Goal: Task Accomplishment & Management: Complete application form

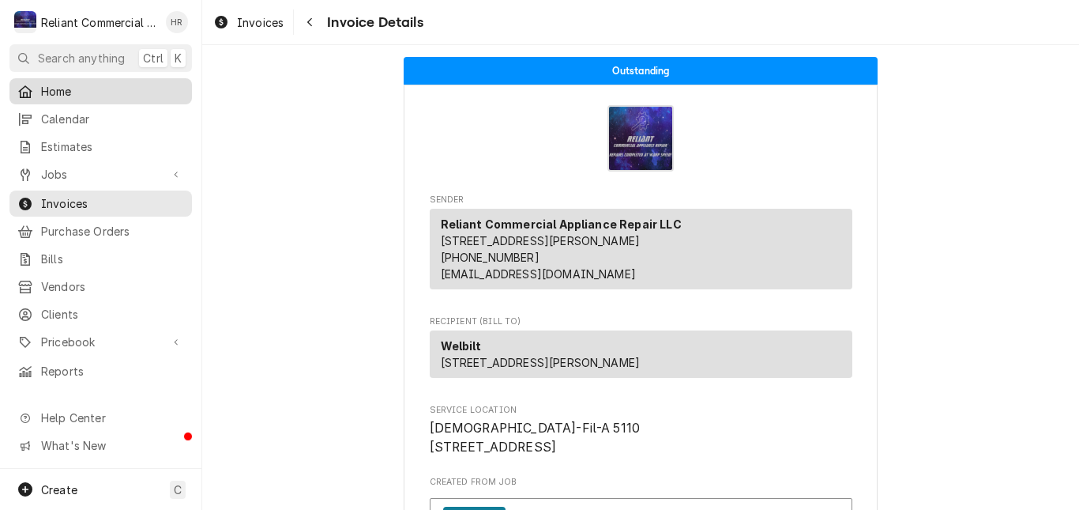
scroll to position [1002, 0]
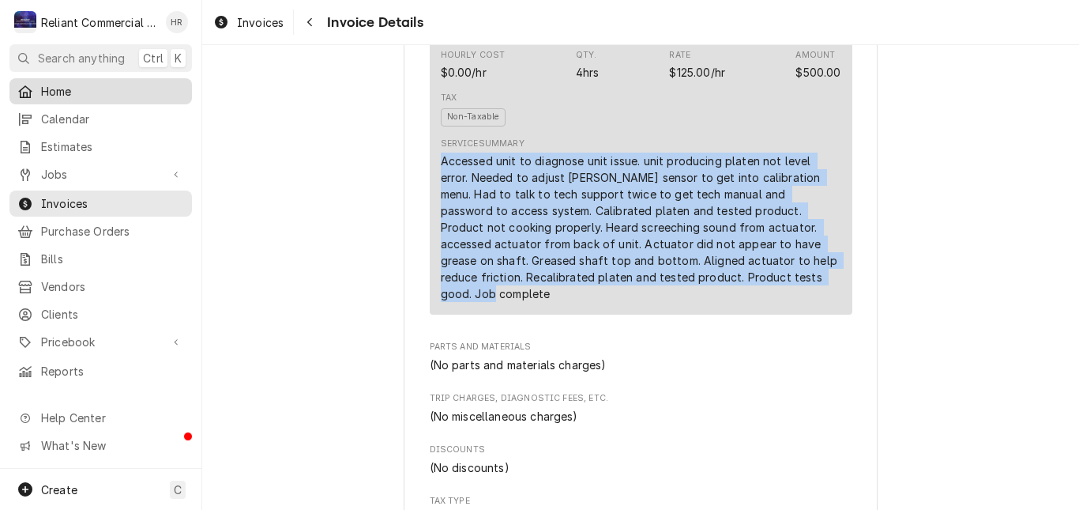
click at [66, 90] on span "Home" at bounding box center [112, 91] width 143 height 17
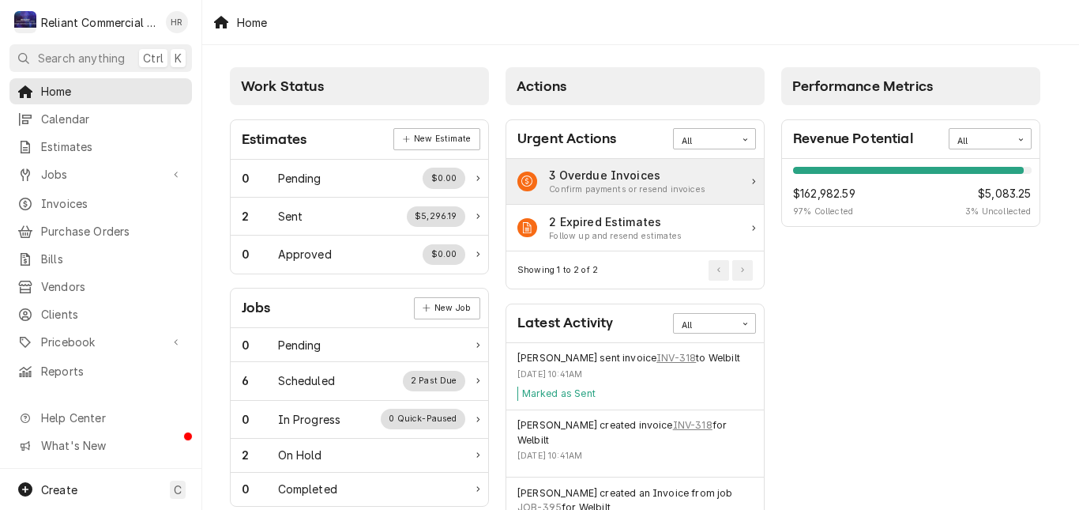
click at [640, 180] on div "3 Overdue Invoices" at bounding box center [627, 175] width 156 height 17
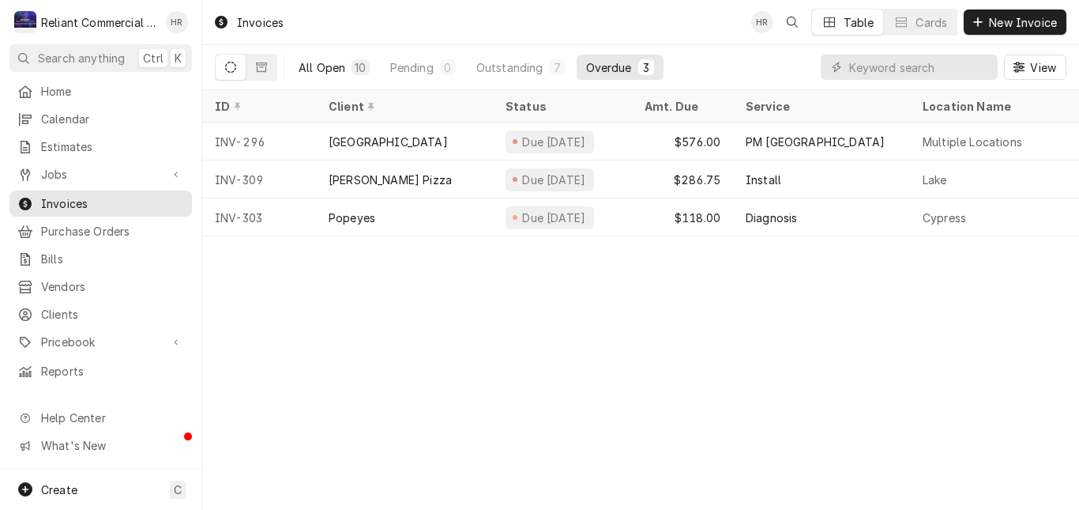
click at [328, 71] on div "All Open" at bounding box center [322, 67] width 47 height 17
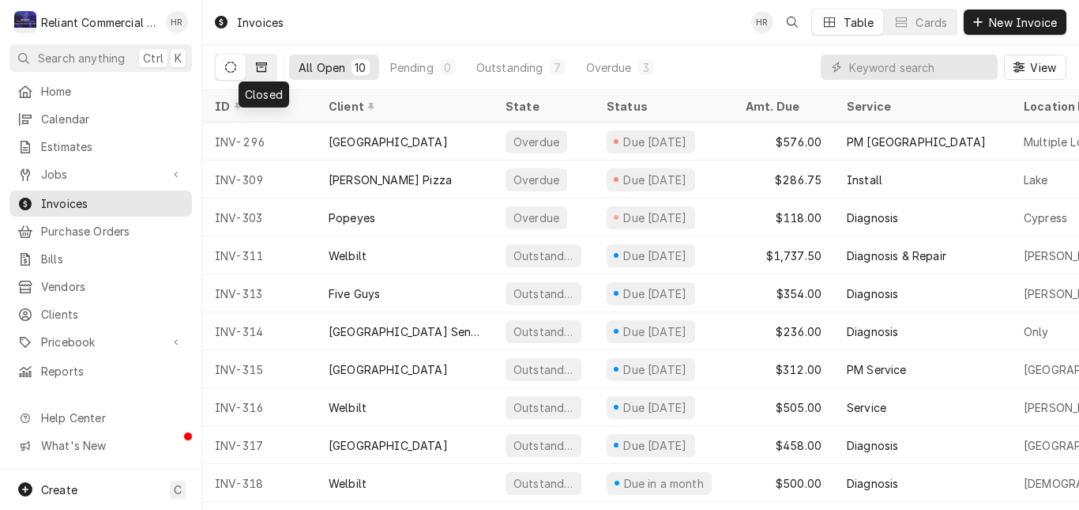
click at [264, 62] on icon "Dynamic Content Wrapper" at bounding box center [261, 66] width 11 height 9
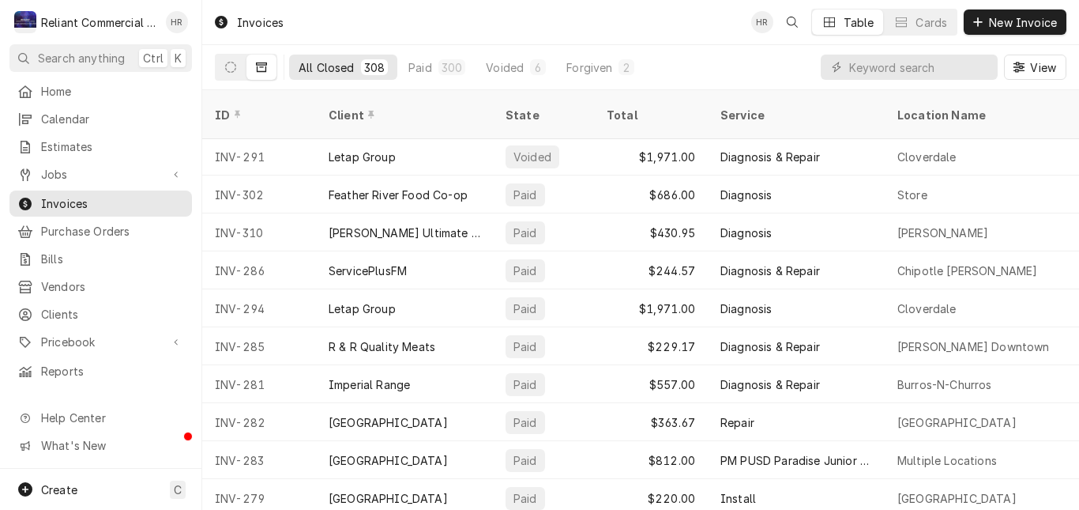
scroll to position [457, 0]
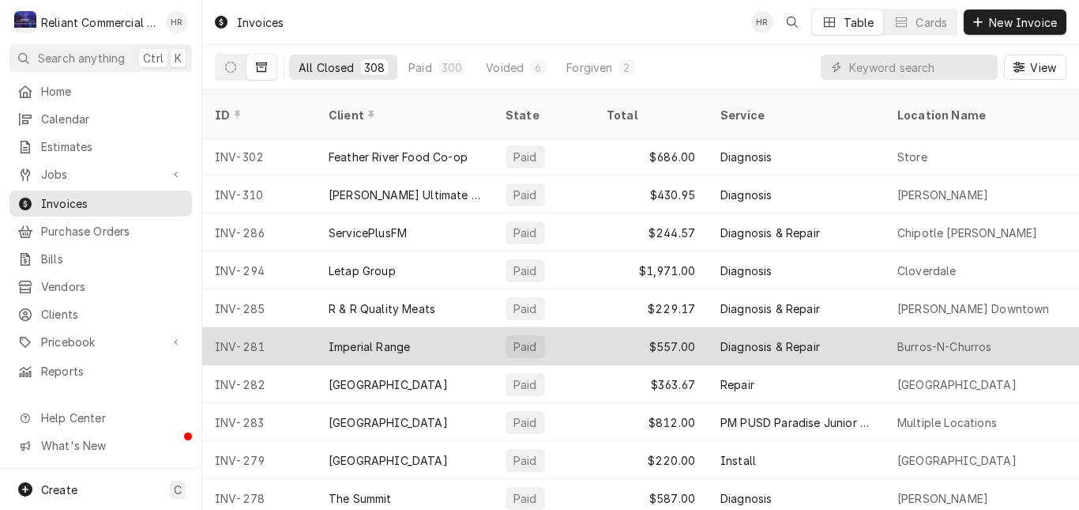
click at [338, 338] on div "Imperial Range" at bounding box center [369, 346] width 81 height 17
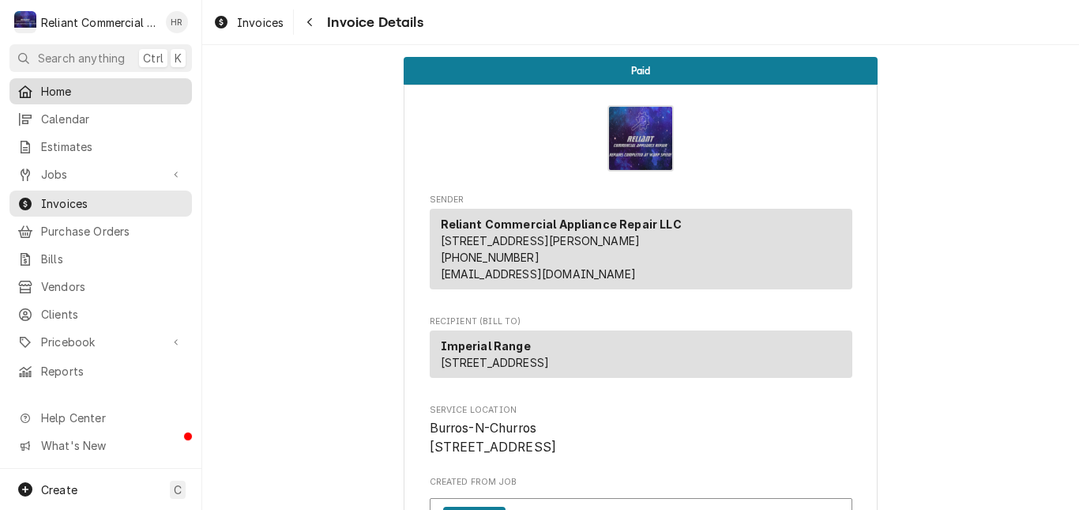
click at [80, 89] on span "Home" at bounding box center [112, 91] width 143 height 17
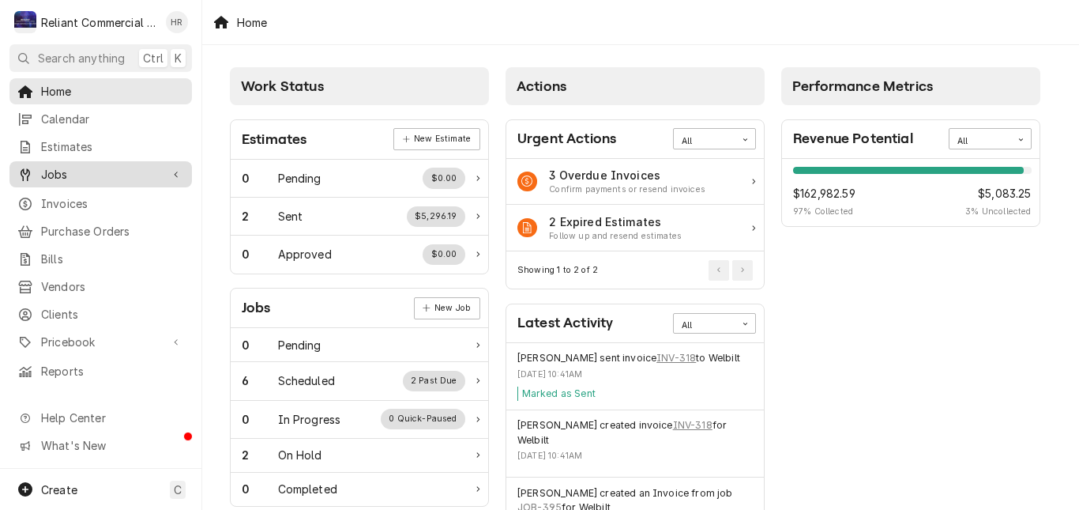
click at [62, 168] on span "Jobs" at bounding box center [100, 174] width 119 height 17
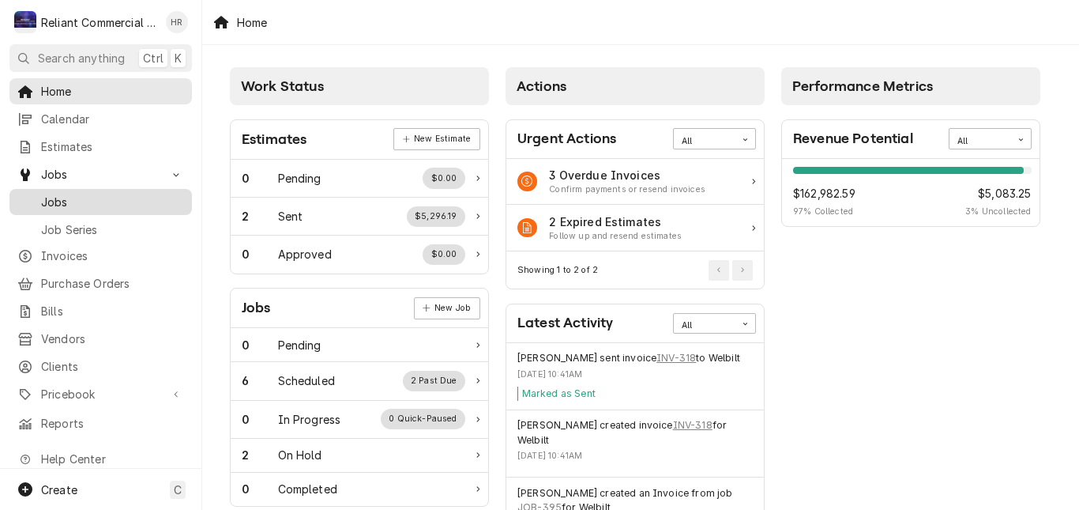
click at [57, 197] on span "Jobs" at bounding box center [112, 202] width 143 height 17
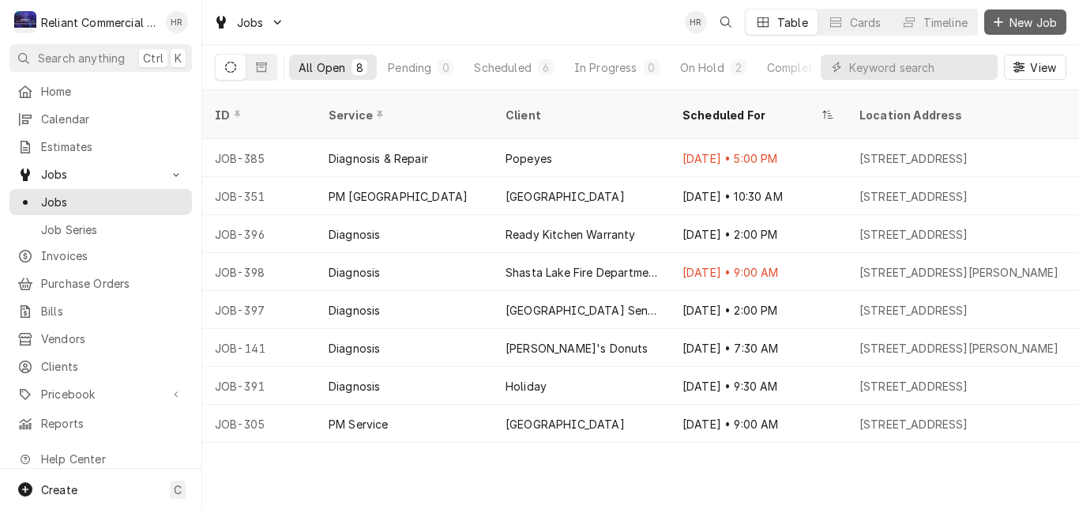
click at [1025, 24] on span "New Job" at bounding box center [1033, 22] width 54 height 17
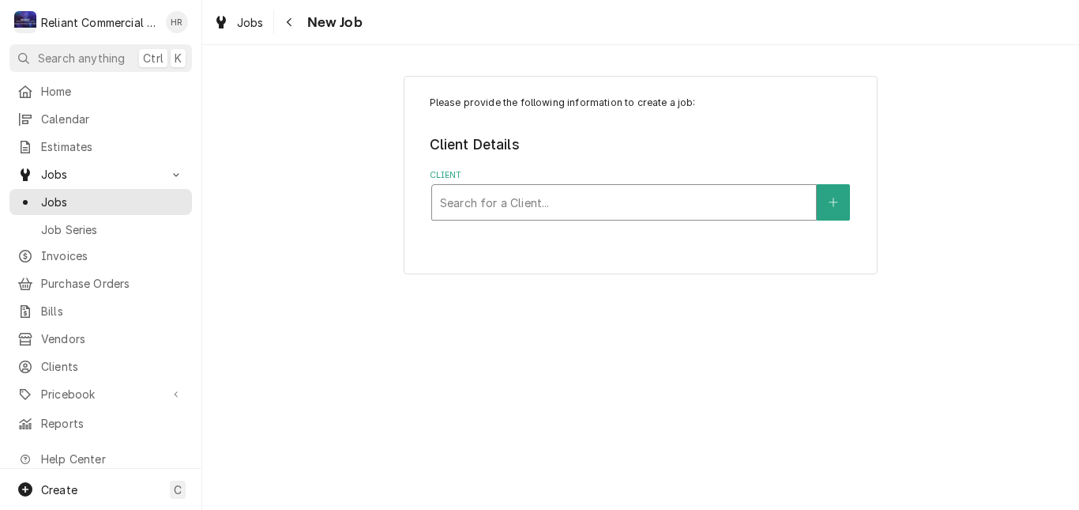
click at [543, 201] on div "Client" at bounding box center [624, 202] width 368 height 28
type input "im"
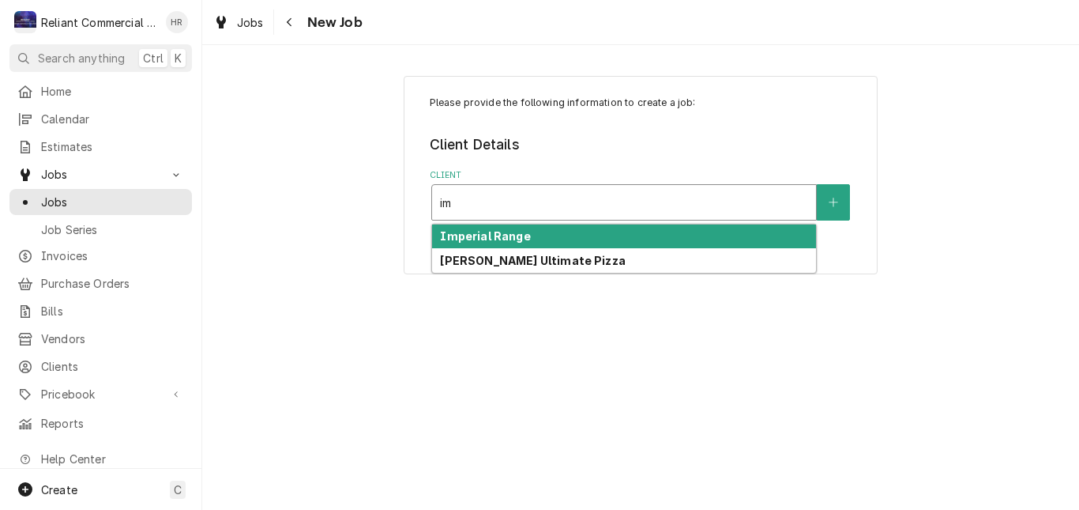
click at [538, 238] on div "Imperial Range" at bounding box center [624, 236] width 384 height 24
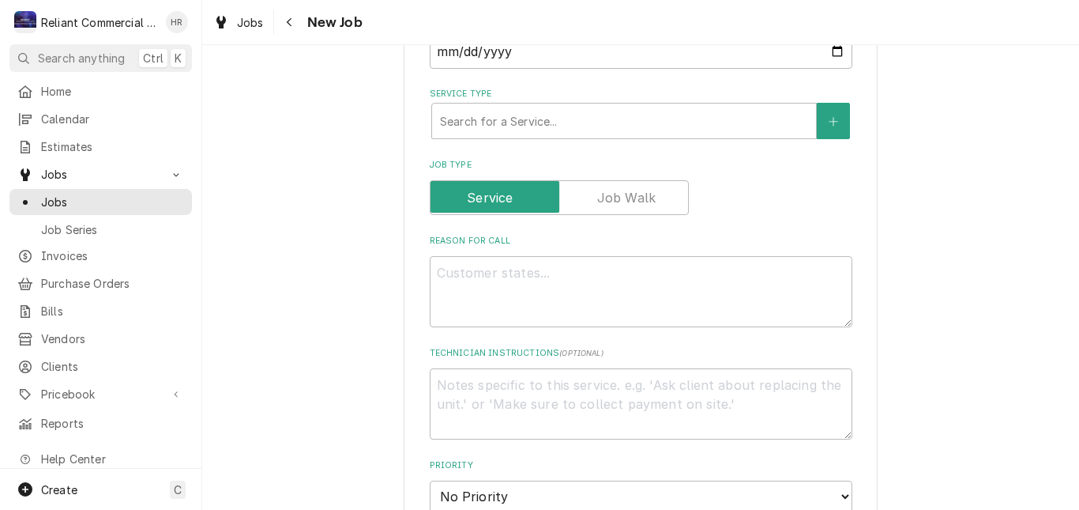
scroll to position [474, 0]
click at [671, 123] on div "Service Type" at bounding box center [624, 120] width 368 height 28
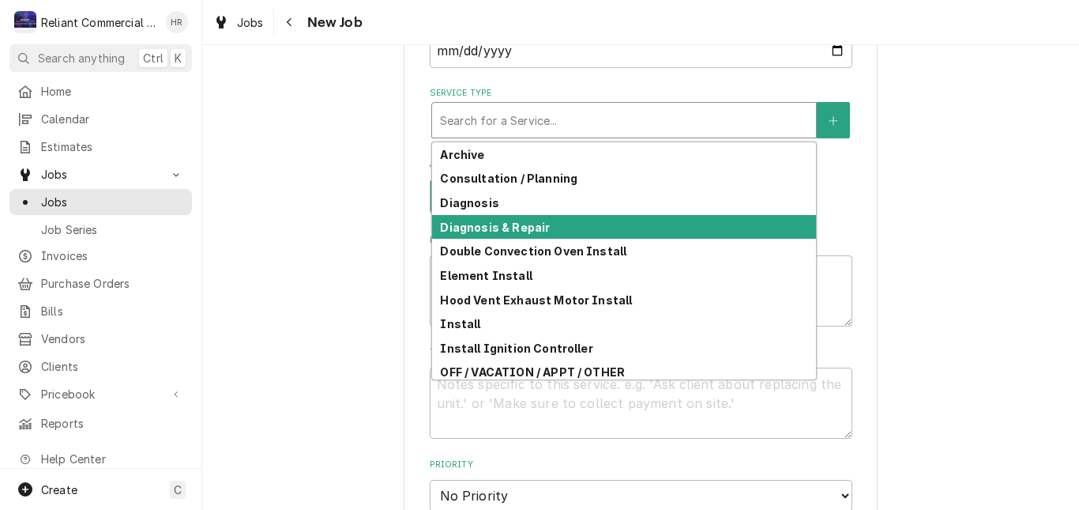
click at [525, 228] on strong "Diagnosis & Repair" at bounding box center [495, 226] width 110 height 13
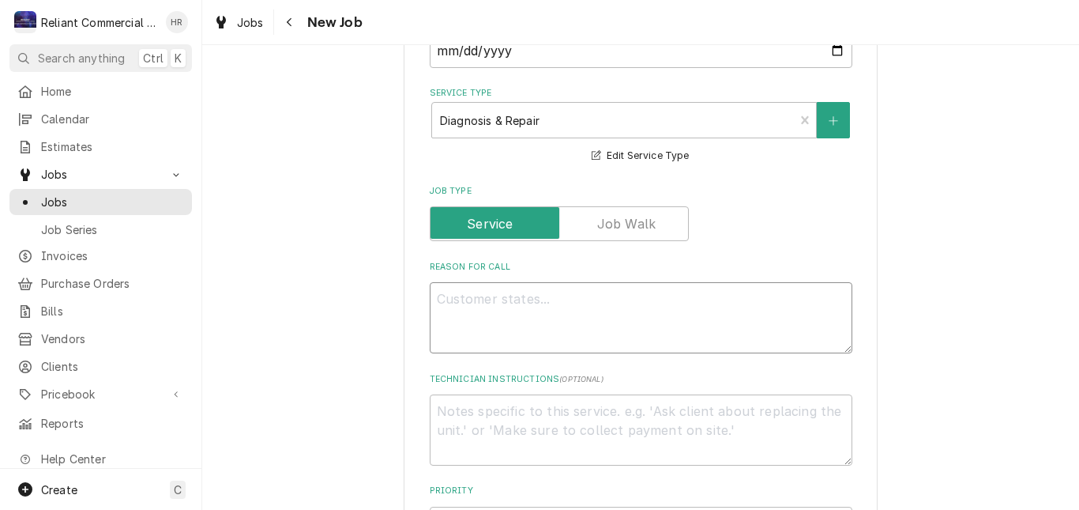
click at [592, 318] on textarea "Reason For Call" at bounding box center [641, 317] width 423 height 71
click at [559, 314] on textarea "Reason For Call" at bounding box center [641, 317] width 423 height 71
paste textarea "unit will not keep proper temp and temping low"
type textarea "x"
type textarea "unit will not keep proper temp and temping low"
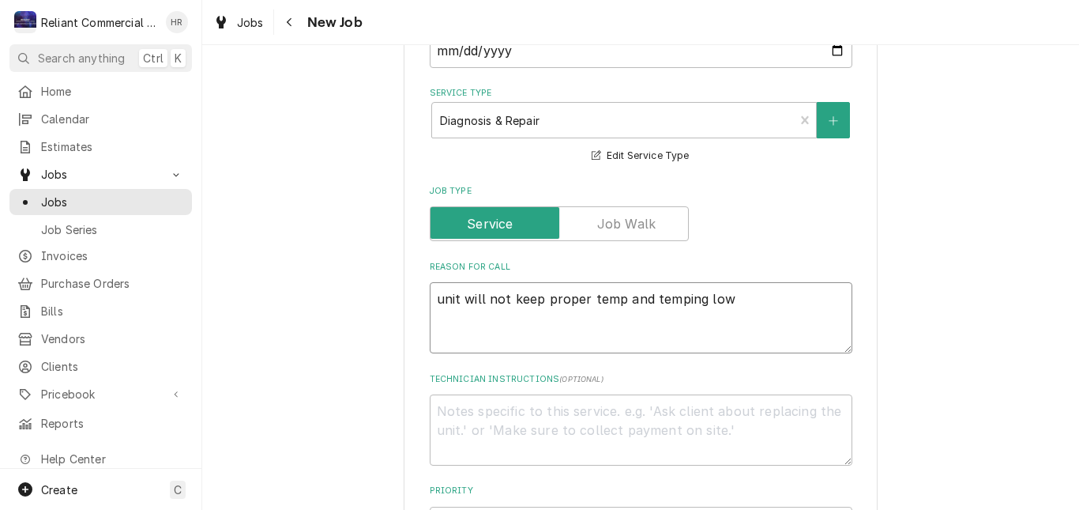
click at [441, 300] on textarea "unit will not keep proper temp and temping low" at bounding box center [641, 317] width 423 height 71
type textarea "x"
type textarea "nit will not keep proper temp and temping low"
type textarea "x"
type textarea "Unit will not keep proper temp and temping low"
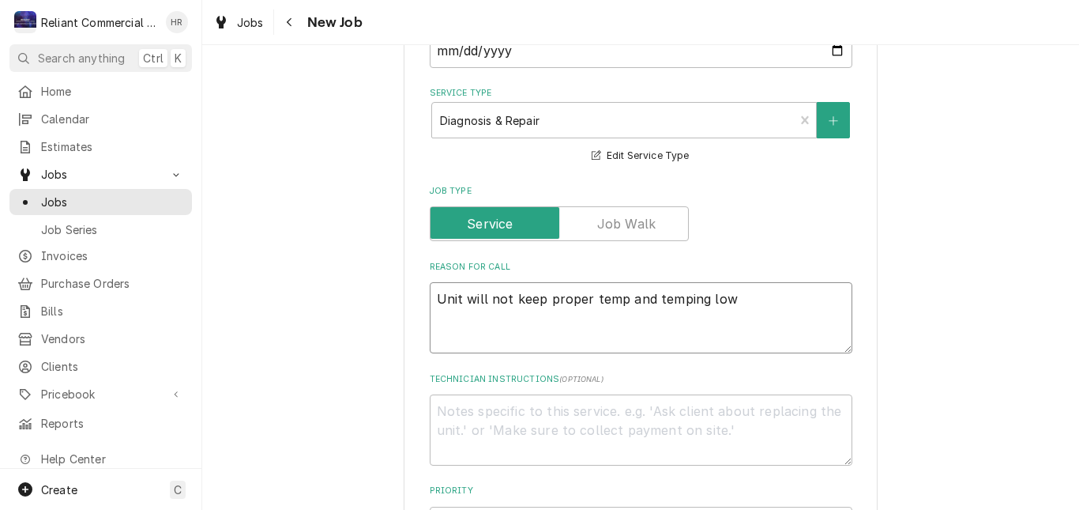
type textarea "x"
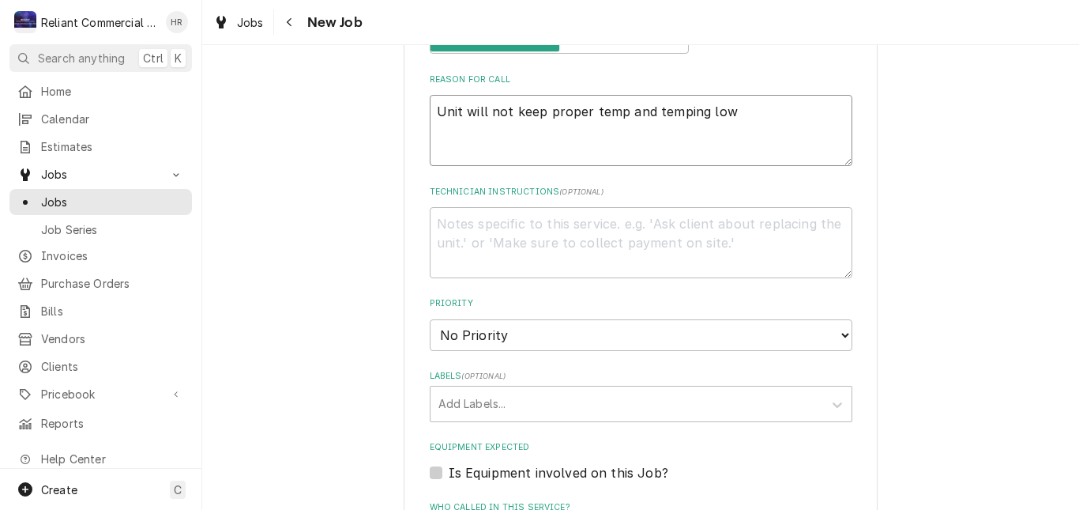
scroll to position [790, 0]
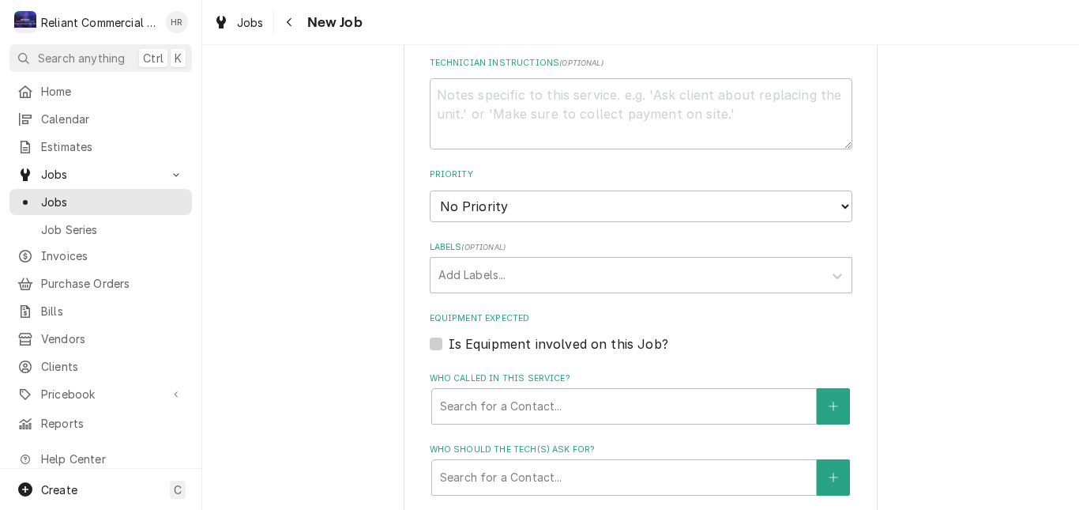
type textarea "Unit will not keep proper temp and temping low"
click at [449, 344] on label "Is Equipment involved on this Job?" at bounding box center [559, 343] width 220 height 19
click at [449, 344] on input "Equipment Expected" at bounding box center [660, 351] width 423 height 35
checkbox input "true"
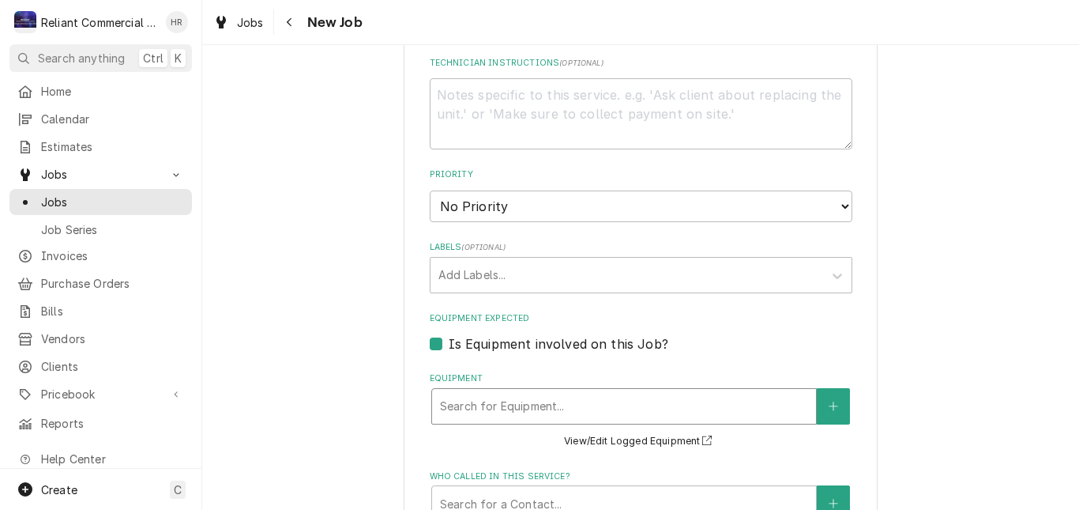
click at [558, 392] on div "Equipment" at bounding box center [624, 406] width 368 height 28
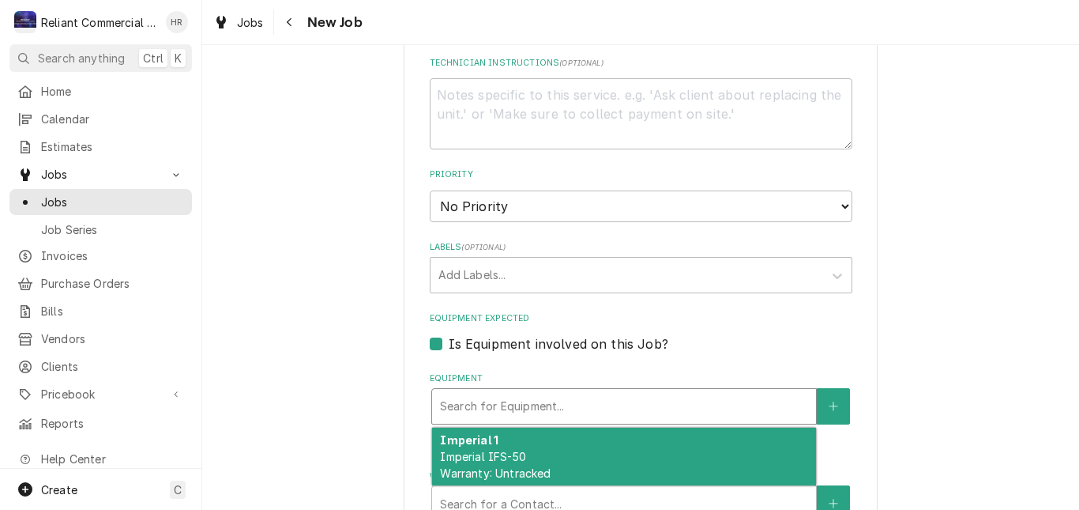
click at [521, 457] on div "Imperial 1 Imperial IFS-50 Warranty: Untracked" at bounding box center [624, 456] width 384 height 58
type textarea "x"
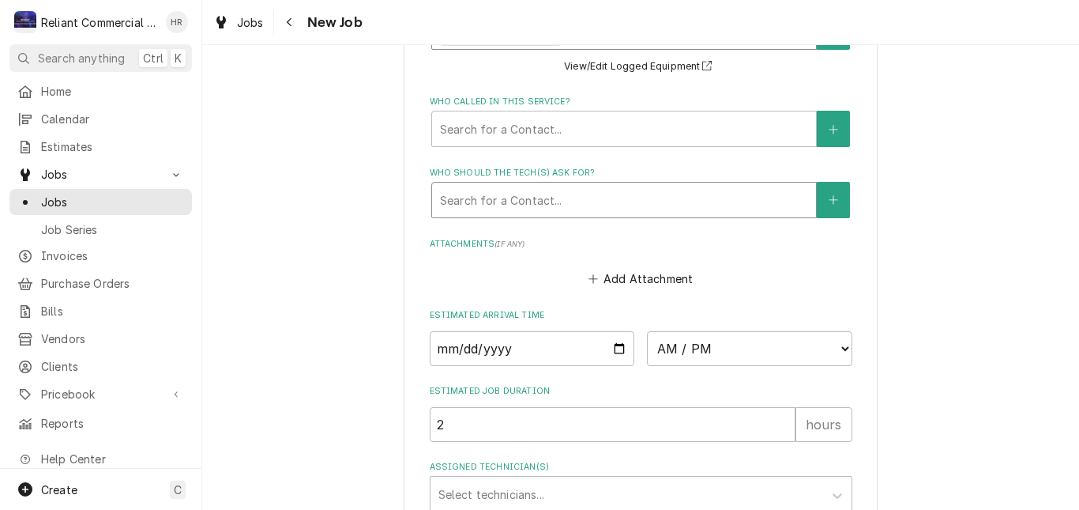
scroll to position [1185, 0]
click at [616, 349] on input "Date" at bounding box center [532, 347] width 205 height 35
type input "2025-08-20"
type textarea "x"
click at [834, 350] on select "AM / PM 6:00 AM 6:15 AM 6:30 AM 6:45 AM 7:00 AM 7:15 AM 7:30 AM 7:45 AM 8:00 AM…" at bounding box center [749, 347] width 205 height 35
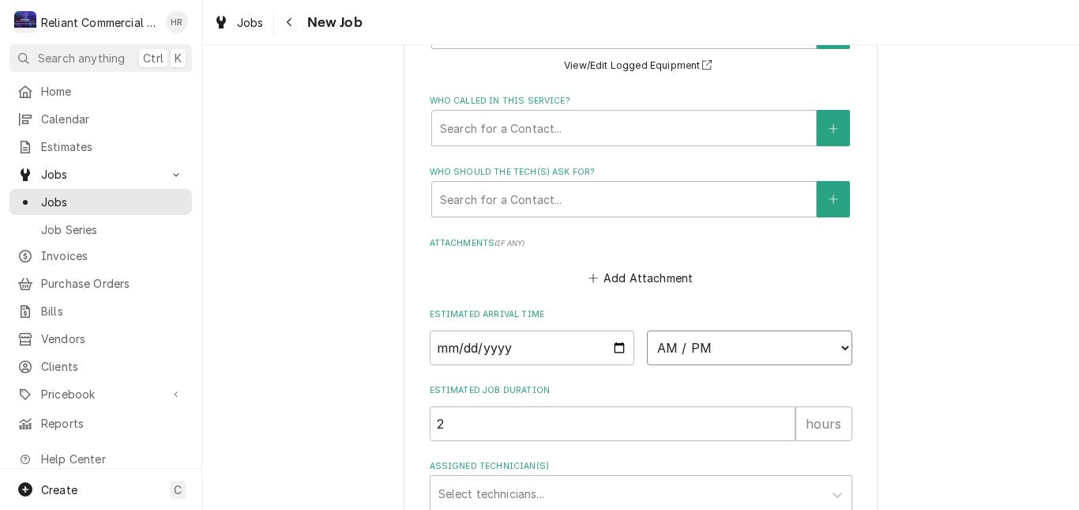
select select "09:30:00"
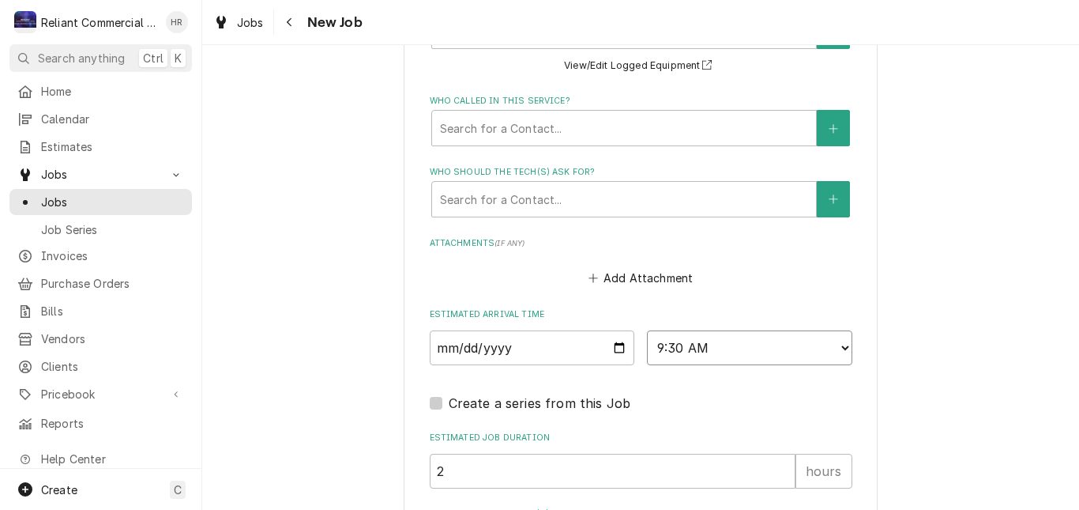
scroll to position [1371, 0]
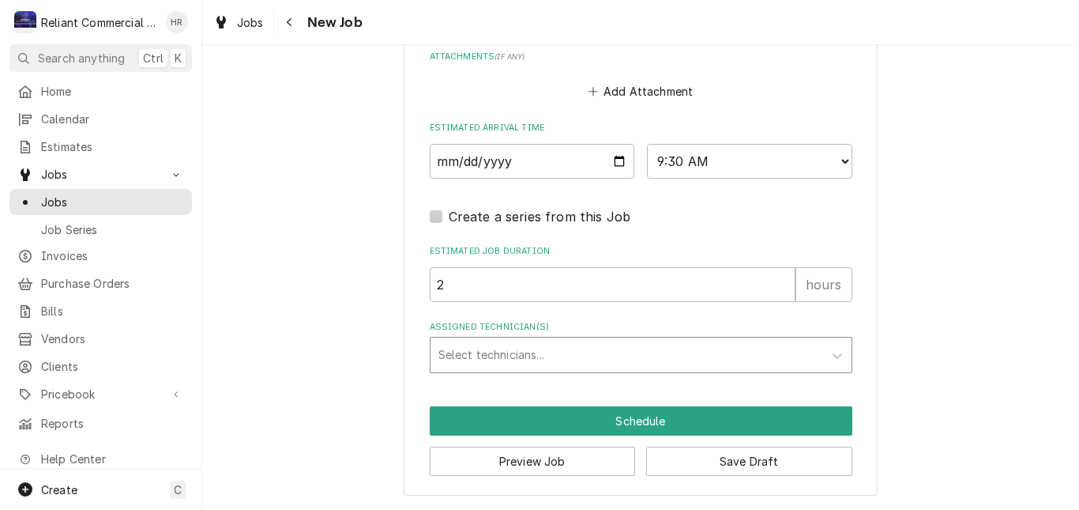
click at [601, 360] on div "Assigned Technician(s)" at bounding box center [626, 354] width 377 height 28
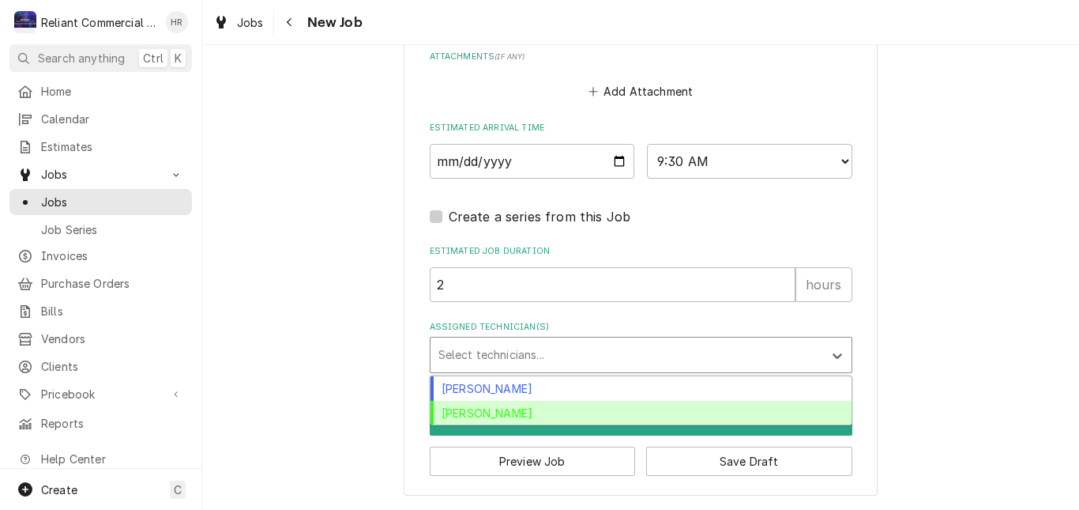
click at [532, 407] on div "Heath Reed" at bounding box center [641, 412] width 421 height 24
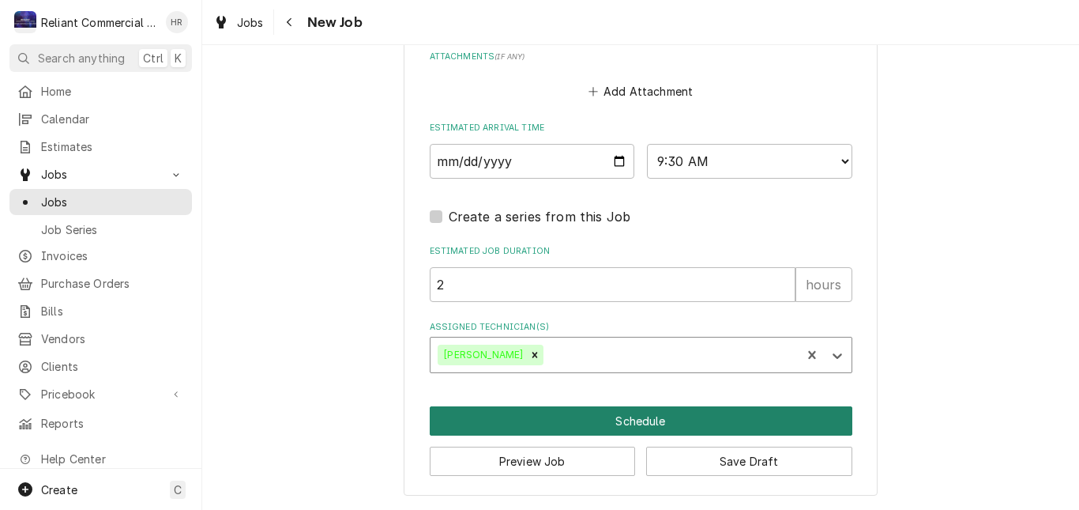
click at [667, 420] on button "Schedule" at bounding box center [641, 420] width 423 height 29
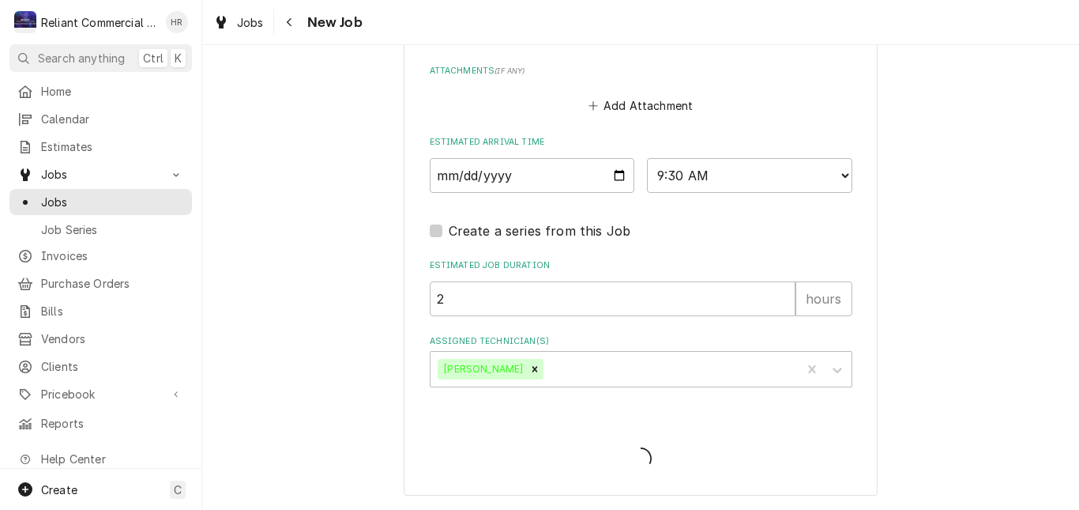
type textarea "x"
